Goal: Task Accomplishment & Management: Manage account settings

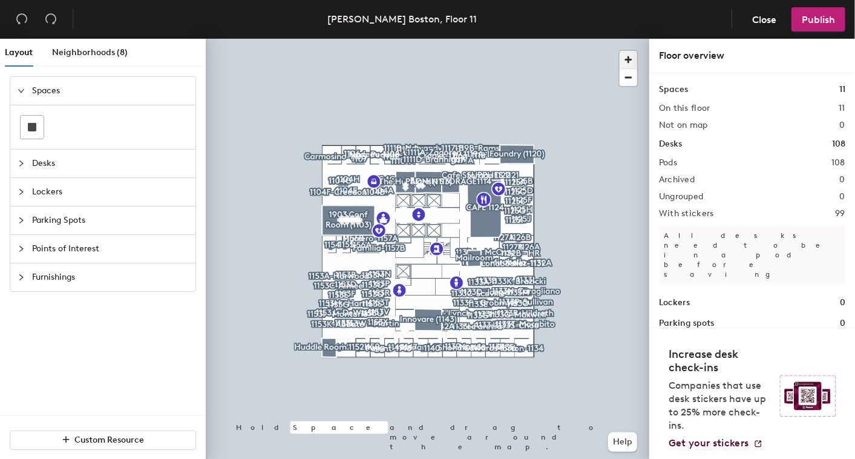
click at [629, 62] on span "button" at bounding box center [629, 60] width 18 height 18
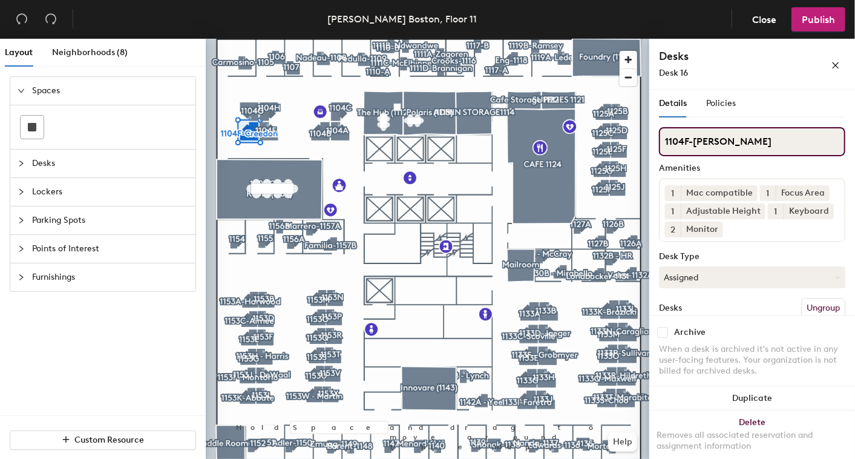
drag, startPoint x: 742, startPoint y: 138, endPoint x: 695, endPoint y: 135, distance: 47.3
click at [695, 135] on input "1104F-[PERSON_NAME]" at bounding box center [752, 141] width 186 height 29
type input "1104F"
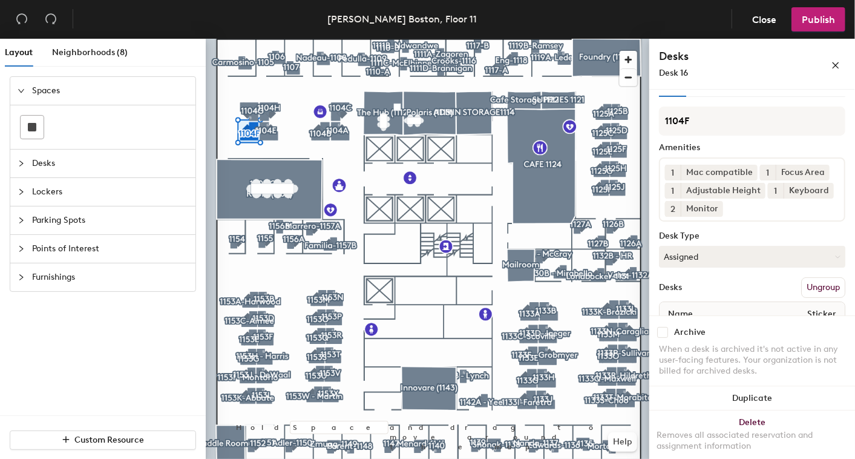
scroll to position [22, 0]
click at [834, 258] on icon at bounding box center [836, 255] width 5 height 5
click at [681, 338] on div "Hoteled" at bounding box center [719, 329] width 121 height 18
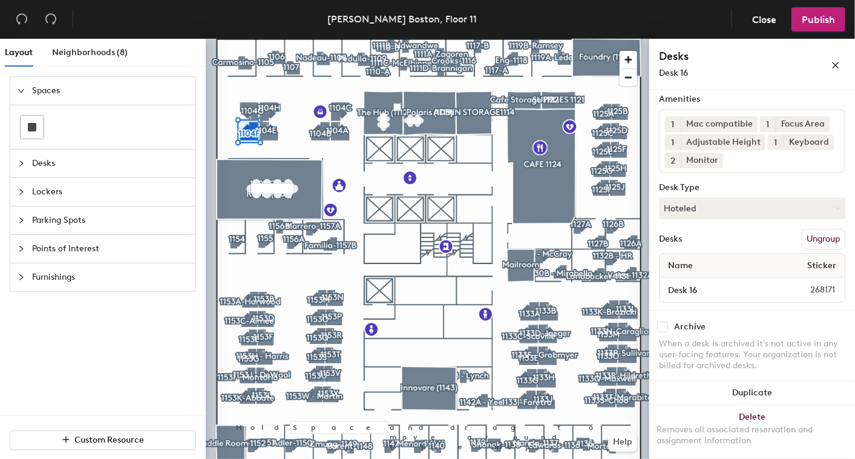
scroll to position [105, 0]
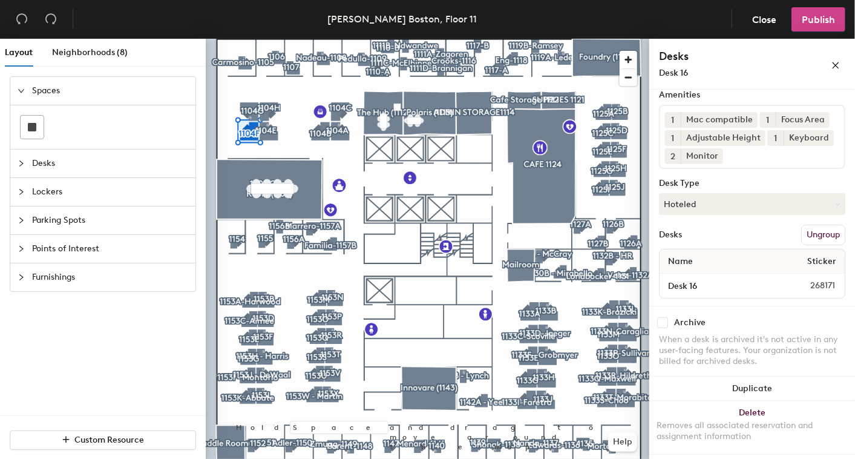
click at [823, 11] on button "Publish" at bounding box center [818, 19] width 54 height 24
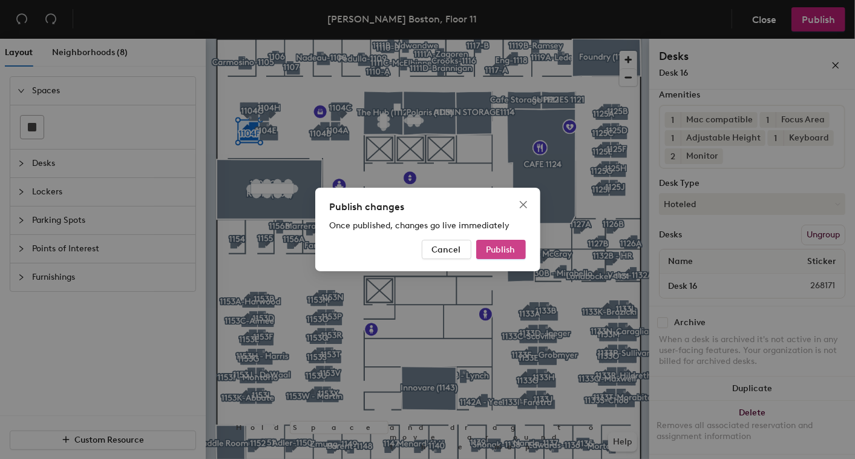
click at [507, 255] on button "Publish" at bounding box center [501, 249] width 50 height 19
